Goal: Check status: Check status

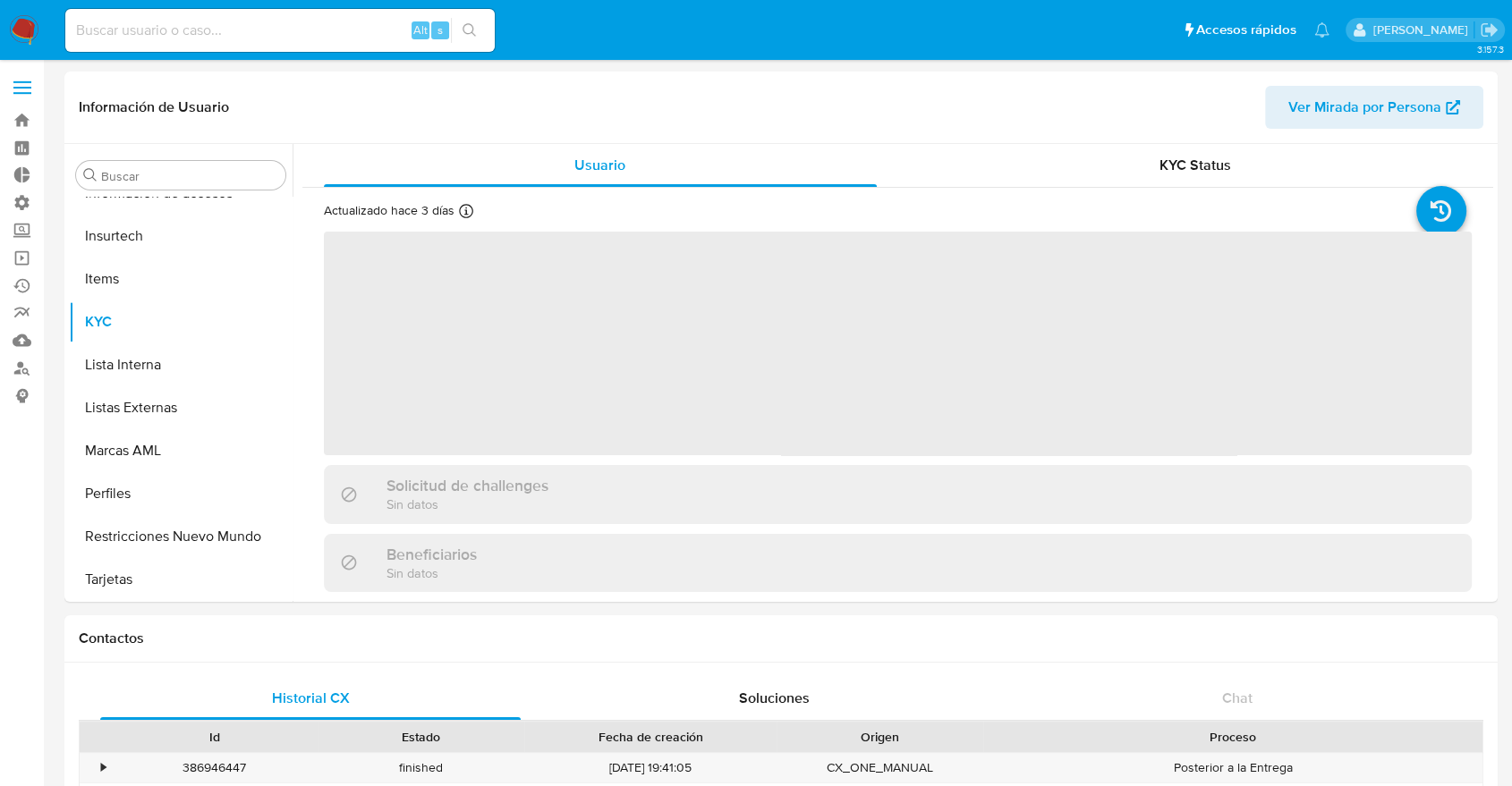
scroll to position [756, 0]
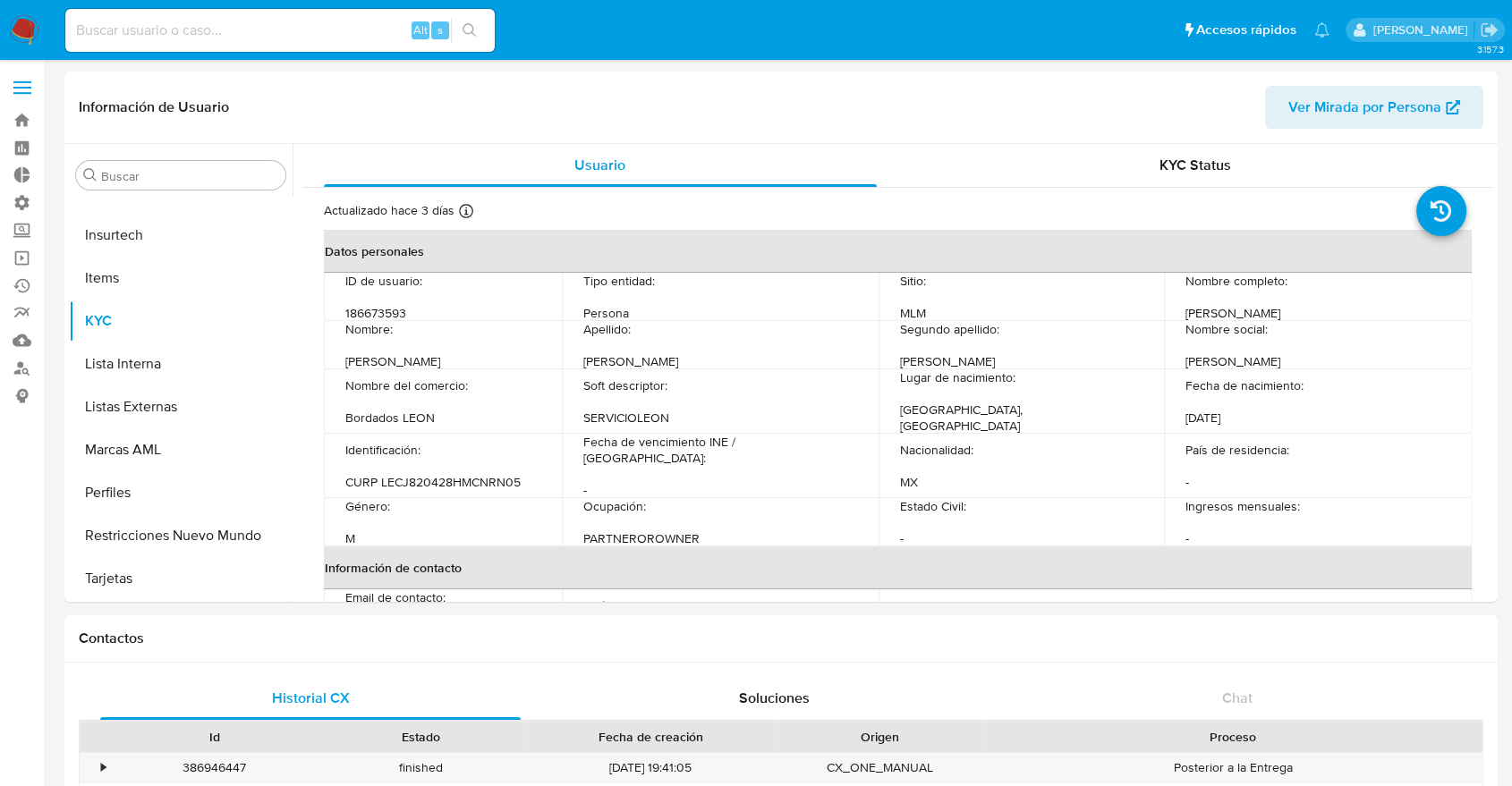
select select "10"
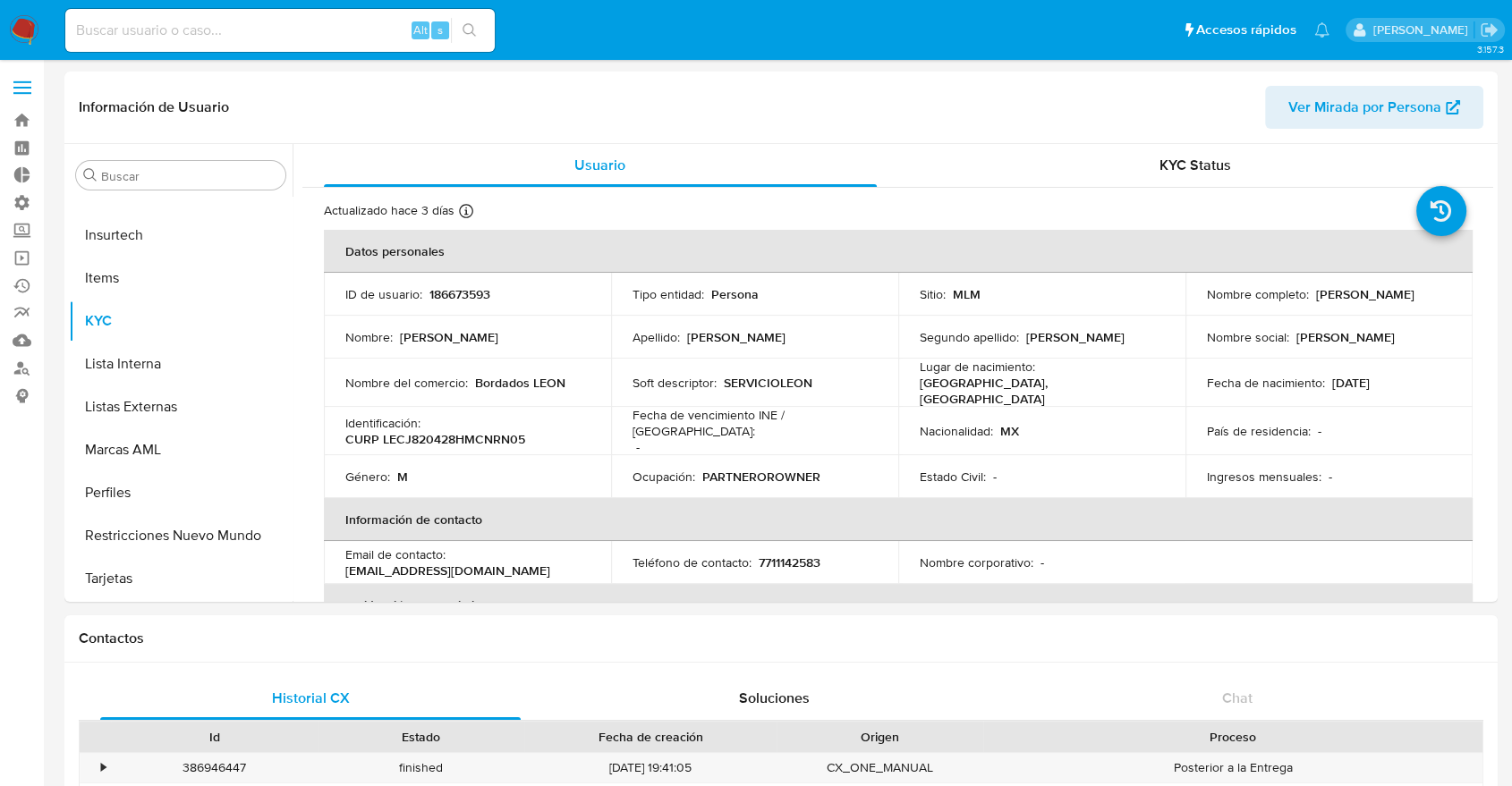
scroll to position [687, 0]
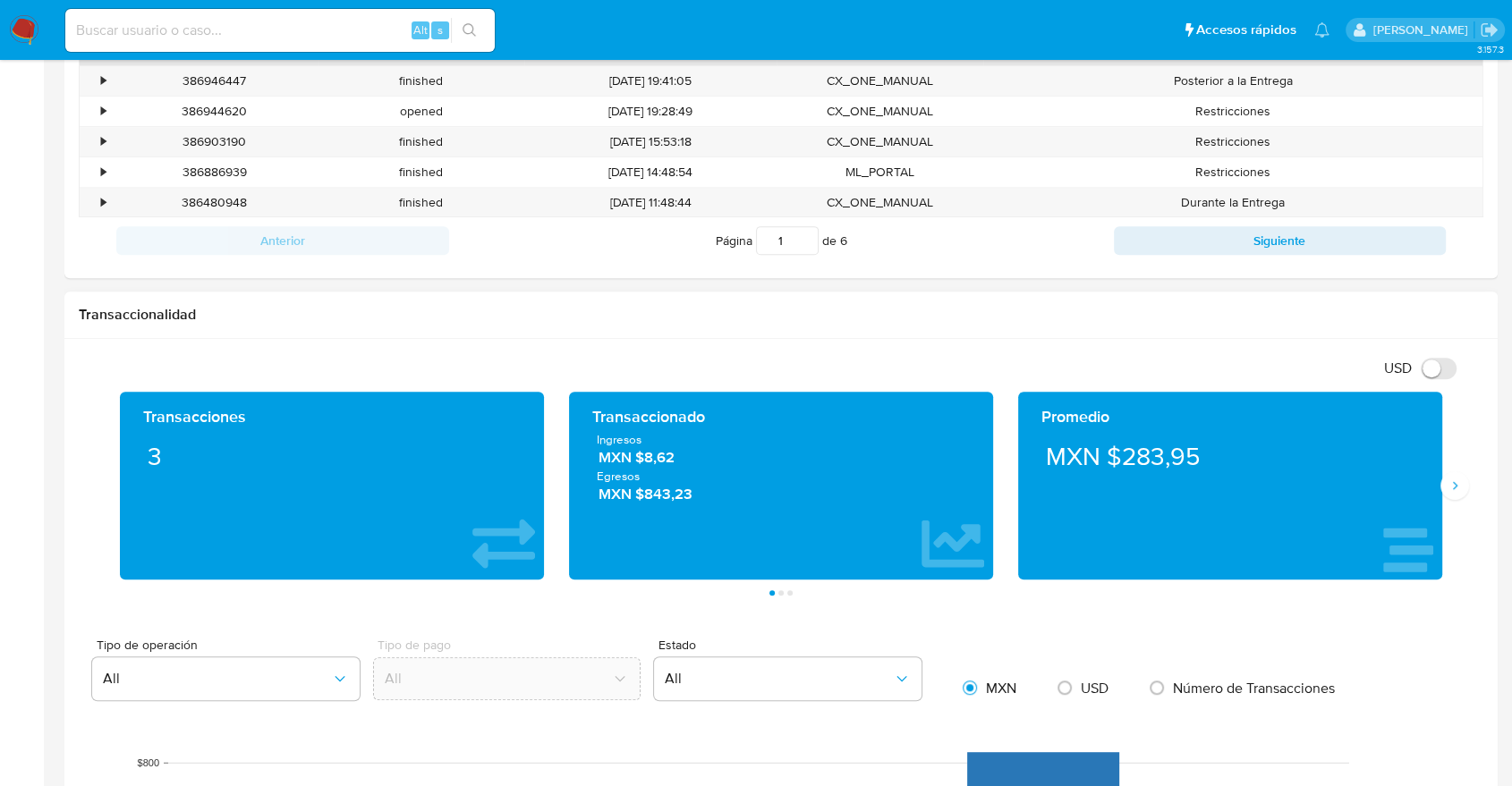
click at [1442, 517] on div "Promedio MXN $283,95" at bounding box center [1230, 485] width 449 height 188
click at [1465, 480] on button "Siguiente" at bounding box center [1455, 485] width 29 height 28
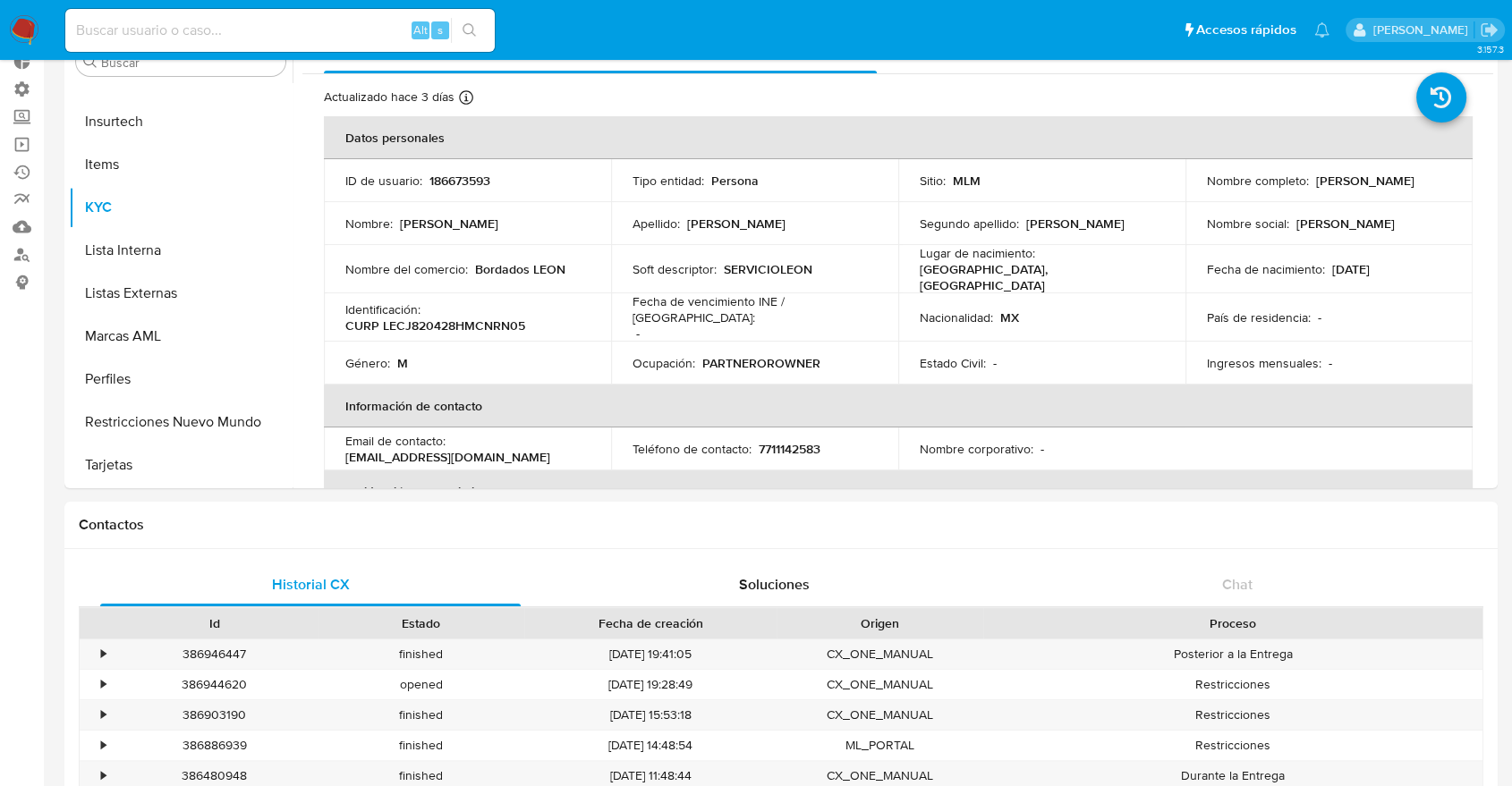
scroll to position [0, 0]
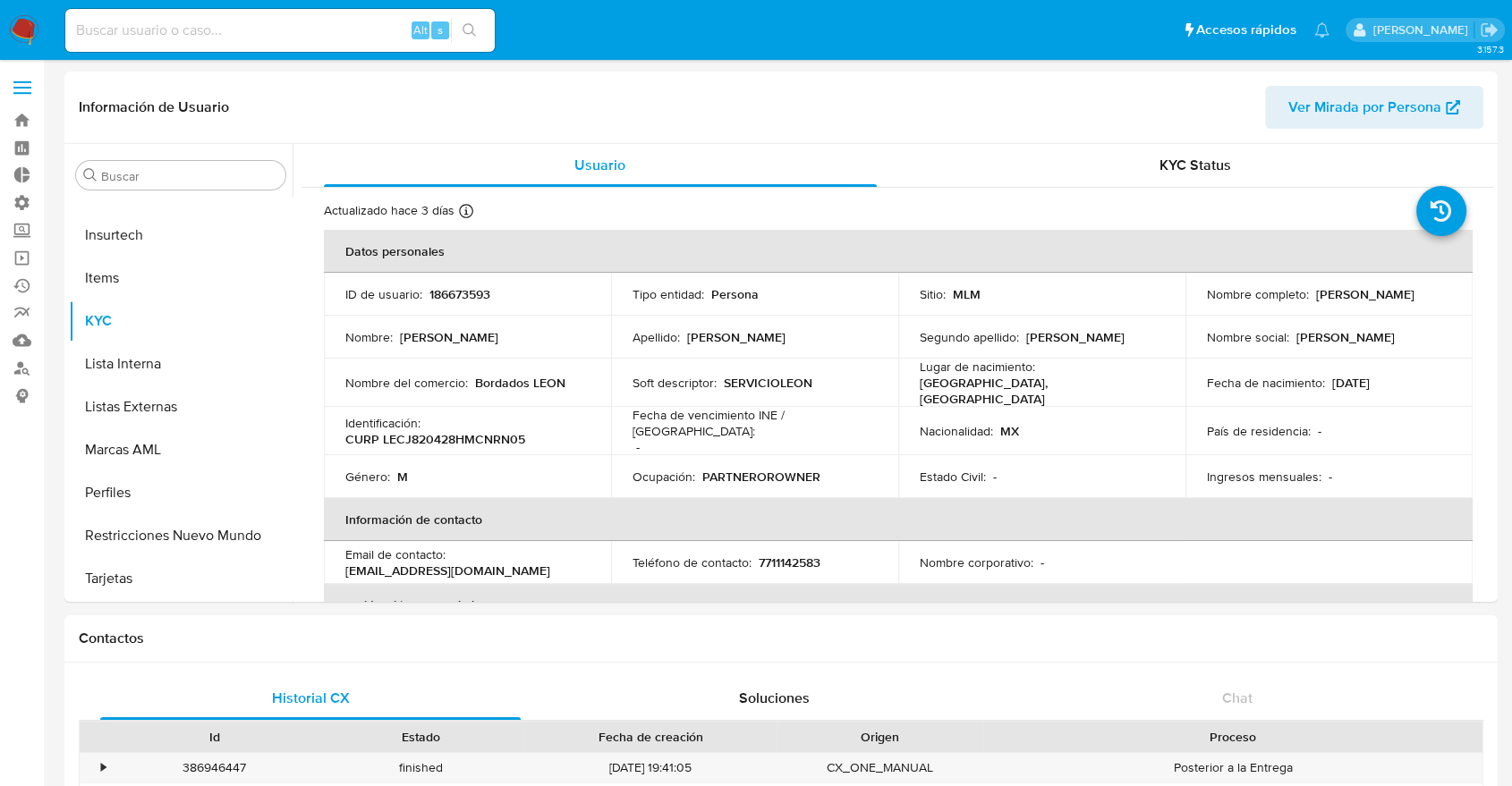
click at [287, 51] on div "Alt s" at bounding box center [279, 30] width 430 height 43
click at [259, 27] on input at bounding box center [279, 30] width 430 height 24
paste input "yjyDG54FSctvtZnUiVJyRegs"
type input "yjyDG54FSctvtZnUiVJyRegs"
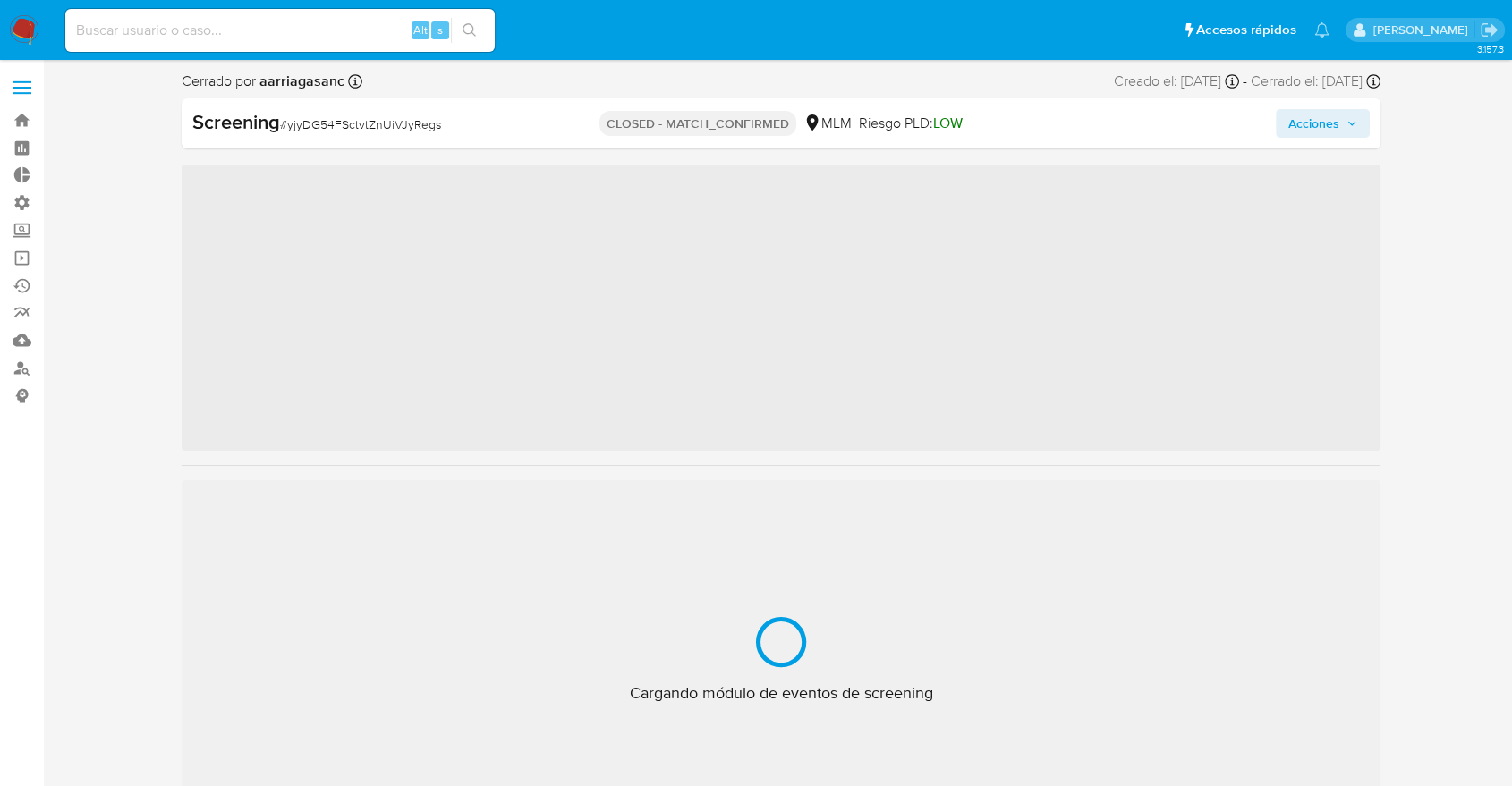
scroll to position [756, 0]
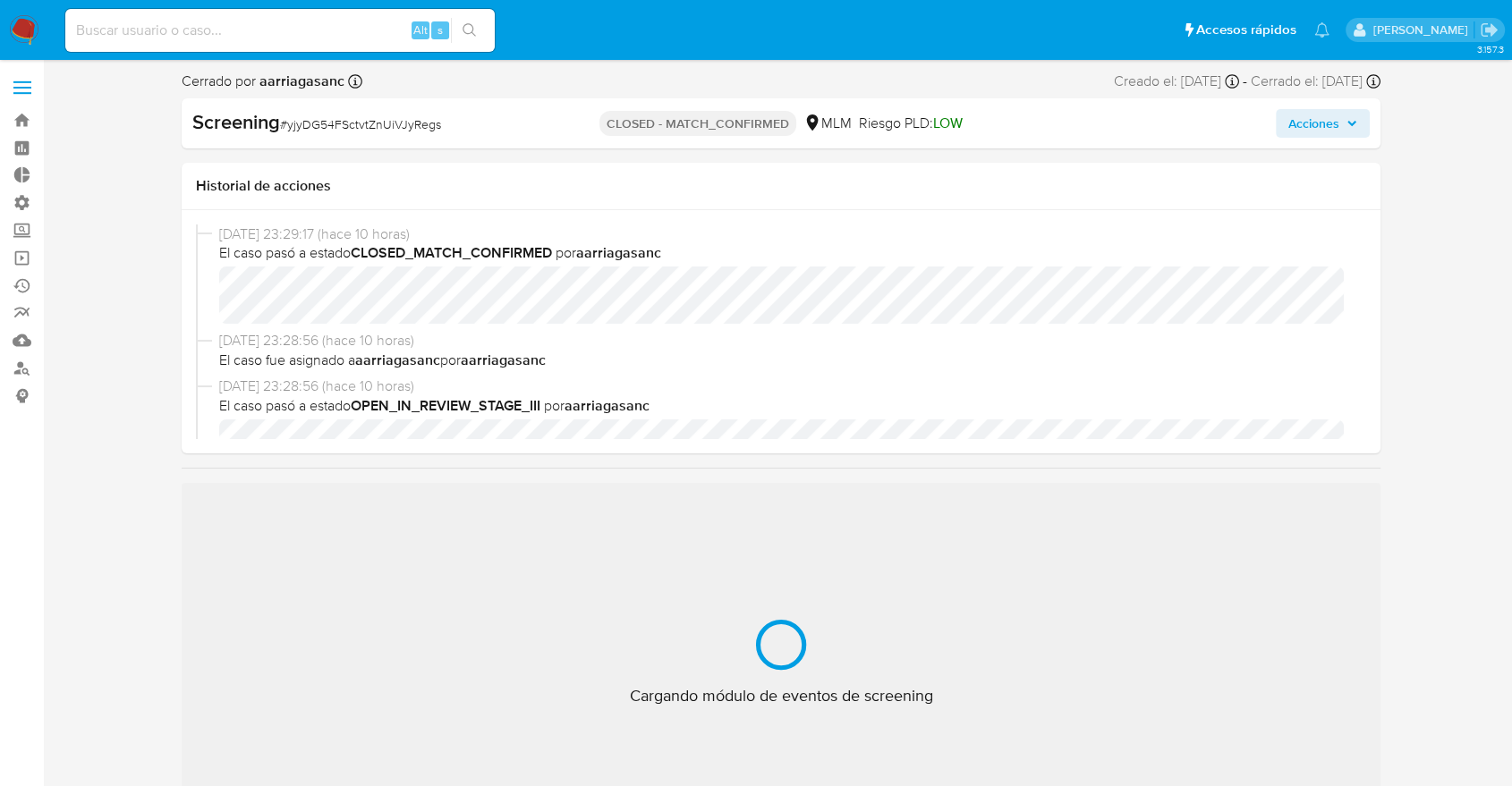
select select "10"
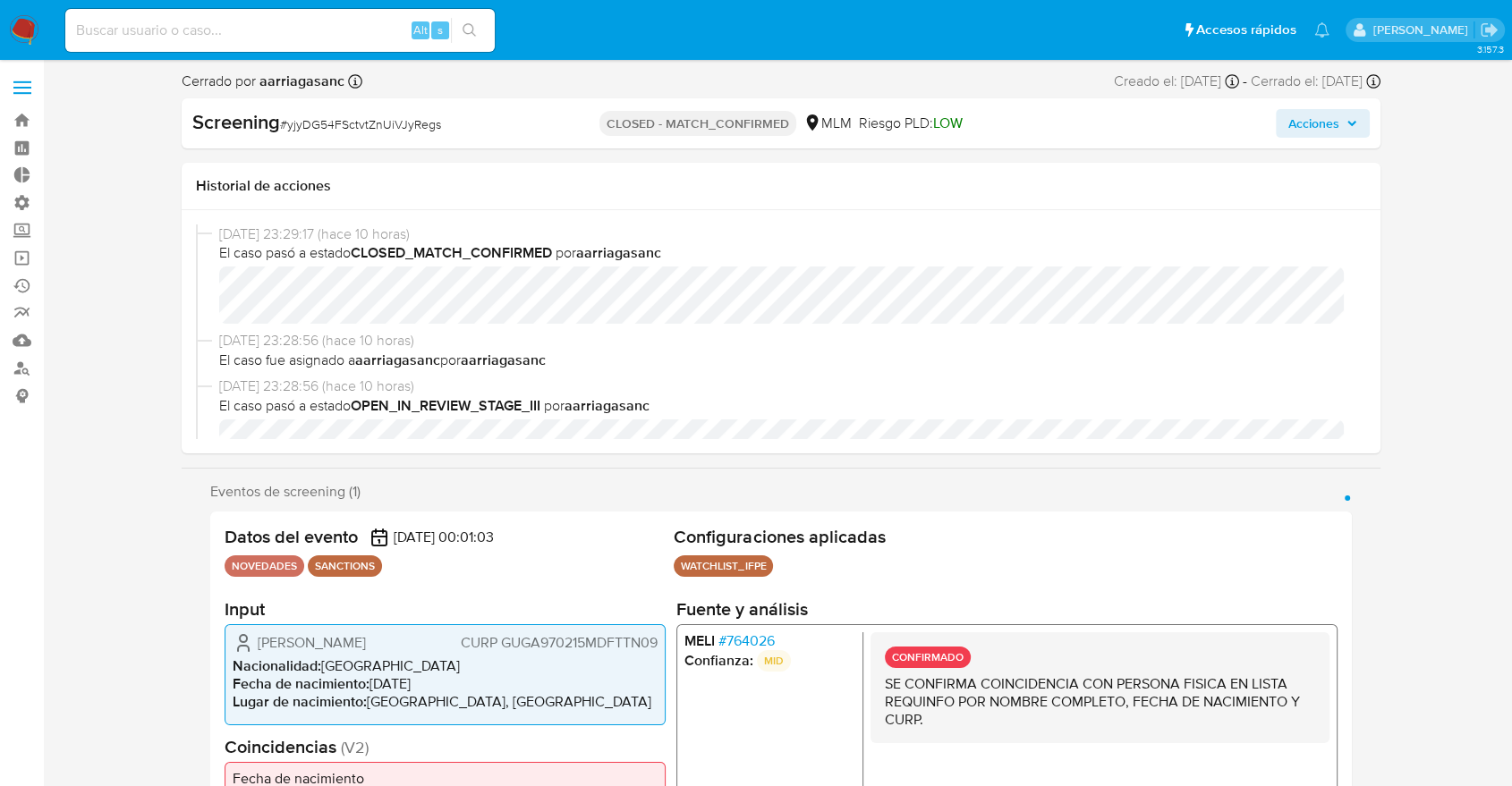
click at [297, 29] on input at bounding box center [279, 30] width 430 height 24
paste input "5GYK6KBbvykkcHJ54nUenhmi"
type input "5GYK6KBbvykkcHJ54nUenhmi"
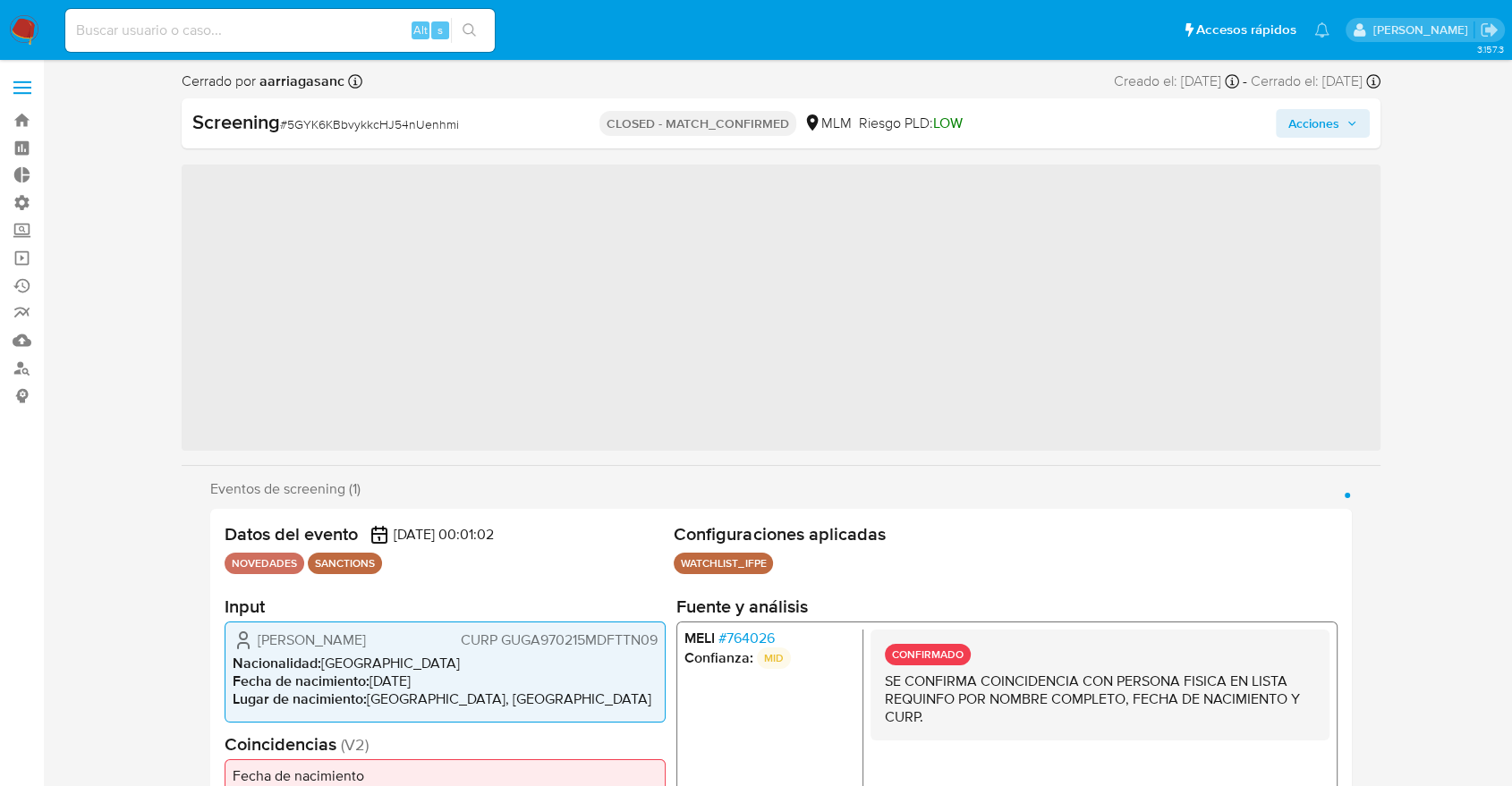
scroll to position [756, 0]
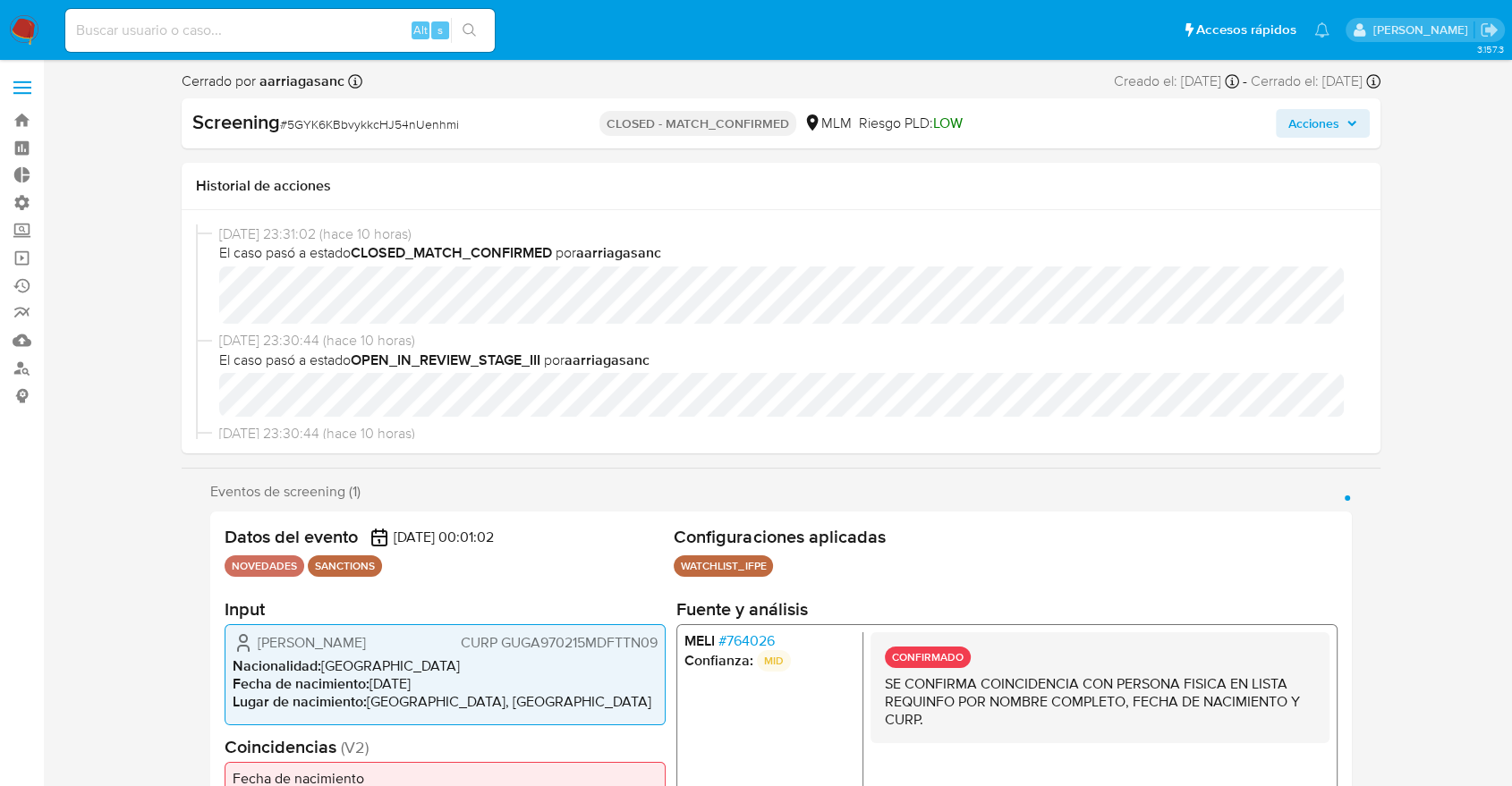
select select "10"
click at [1249, 257] on span "El caso pasó a estado CLOSED_MATCH_CONFIRMED por aarriagasanc" at bounding box center [789, 253] width 1140 height 20
